Goal: Transaction & Acquisition: Purchase product/service

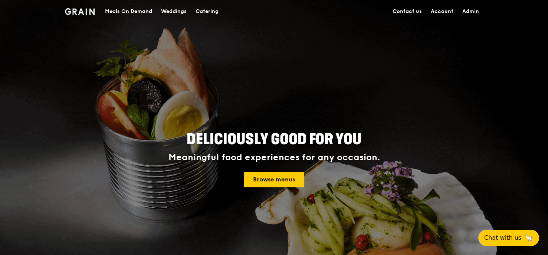
click at [131, 12] on div "Meals On Demand" at bounding box center [128, 11] width 47 height 22
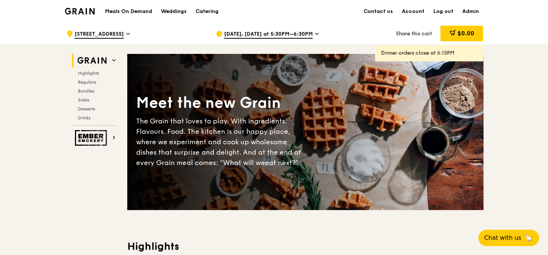
click at [310, 33] on div "[DATE], [DATE] at 5:30PM–6:30PM" at bounding box center [285, 34] width 138 height 22
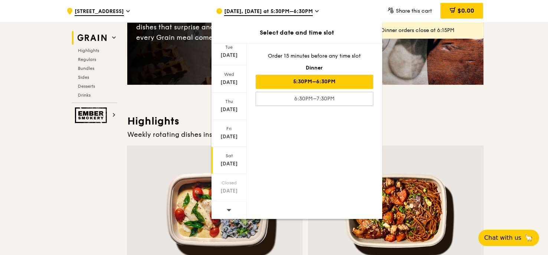
scroll to position [180, 0]
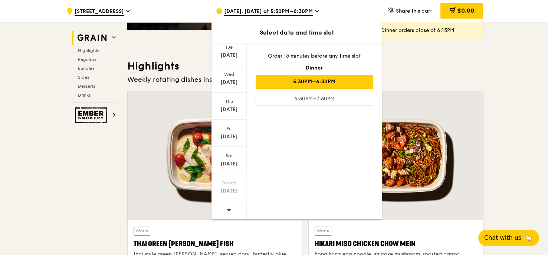
click at [230, 211] on span at bounding box center [228, 209] width 5 height 17
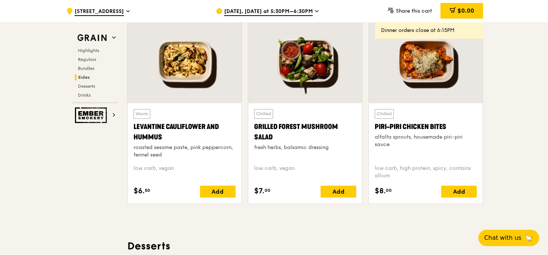
scroll to position [1934, 0]
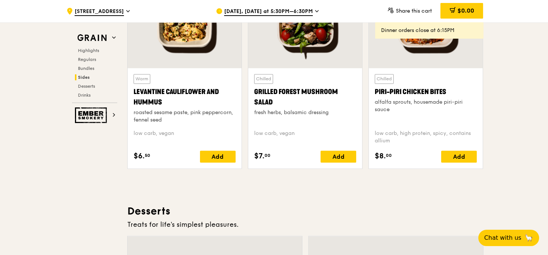
click at [274, 10] on span "[DATE], [DATE] at 5:30PM–6:30PM" at bounding box center [268, 12] width 89 height 8
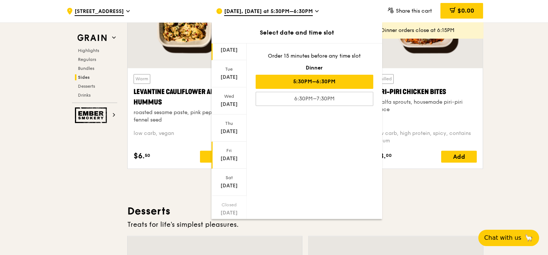
scroll to position [52, 0]
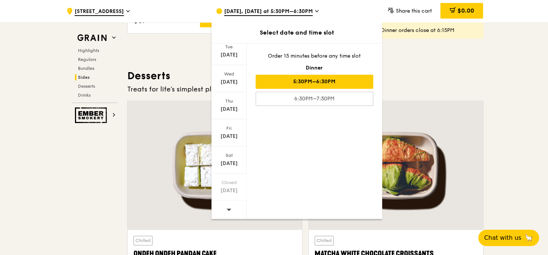
click at [232, 205] on div at bounding box center [229, 209] width 35 height 19
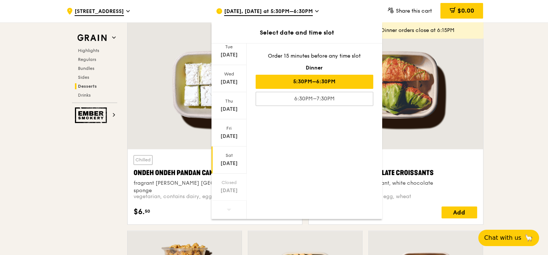
scroll to position [2249, 0]
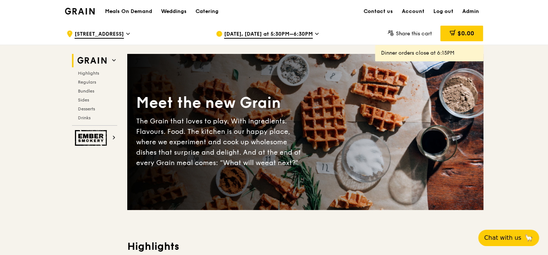
click at [247, 39] on div "[DATE], [DATE] at 5:30PM–6:30PM" at bounding box center [285, 34] width 138 height 22
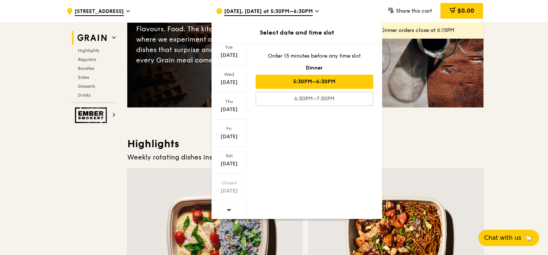
scroll to position [135, 0]
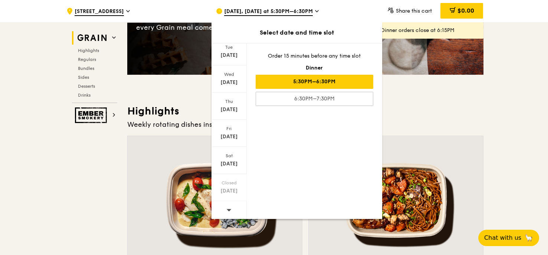
click at [234, 205] on div at bounding box center [229, 210] width 35 height 19
